Goal: Task Accomplishment & Management: Manage account settings

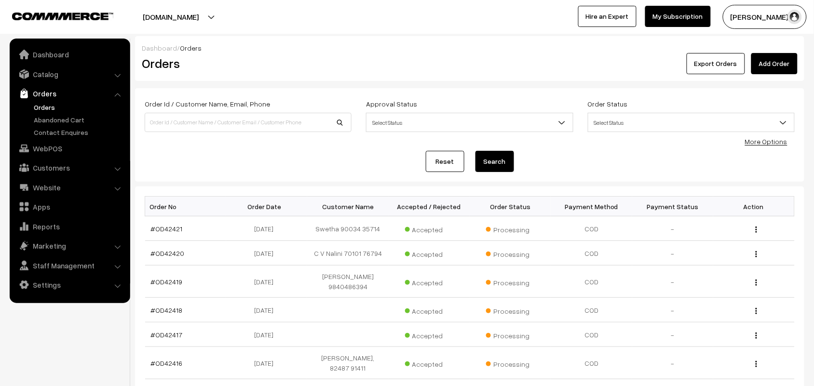
click at [44, 104] on link "Orders" at bounding box center [78, 107] width 95 height 10
click at [28, 95] on img at bounding box center [24, 94] width 10 height 10
click at [29, 100] on link "Orders" at bounding box center [69, 93] width 115 height 17
click at [35, 103] on link "Orders" at bounding box center [78, 107] width 95 height 10
click at [51, 106] on link "Orders" at bounding box center [78, 107] width 95 height 10
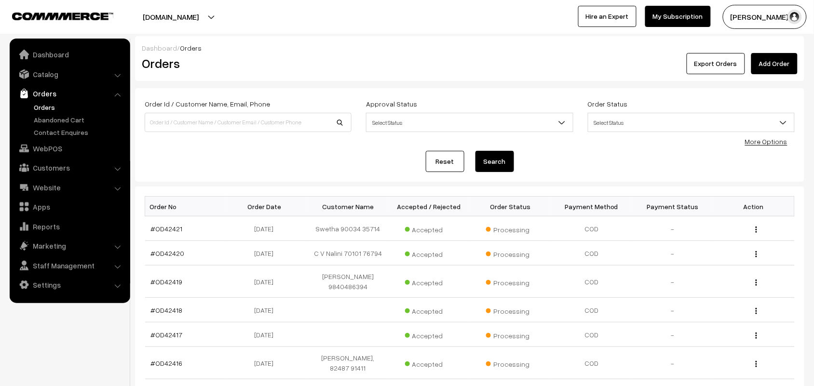
click at [56, 105] on link "Orders" at bounding box center [78, 107] width 95 height 10
click at [47, 106] on link "Orders" at bounding box center [78, 107] width 95 height 10
click at [52, 105] on link "Orders" at bounding box center [78, 107] width 95 height 10
